Goal: Information Seeking & Learning: Learn about a topic

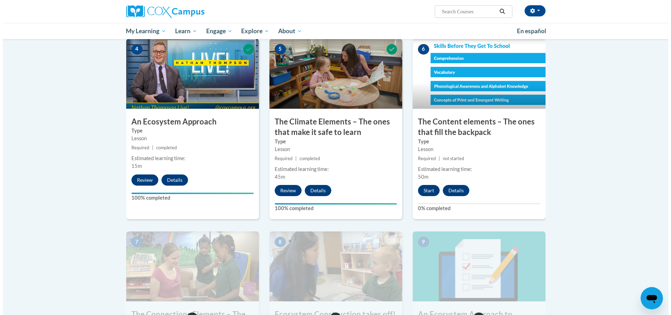
scroll to position [327, 0]
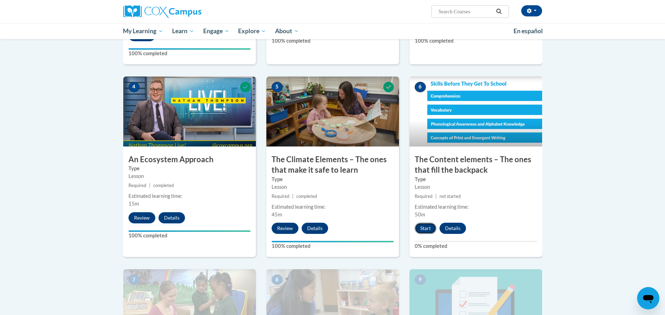
click at [422, 226] on button "Start" at bounding box center [426, 228] width 22 height 11
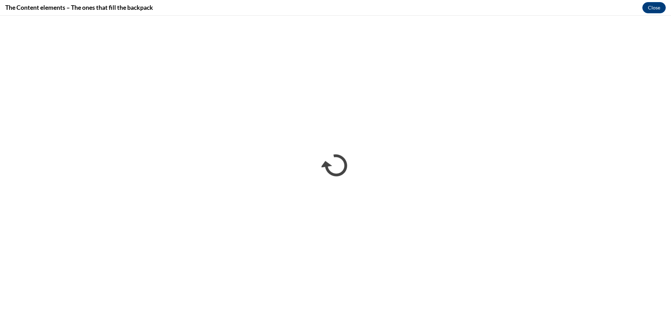
scroll to position [0, 0]
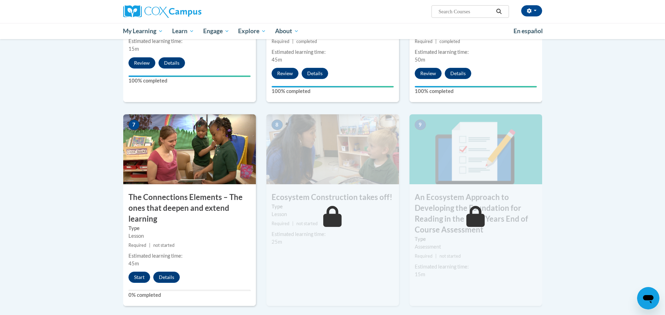
scroll to position [489, 0]
